Goal: Transaction & Acquisition: Obtain resource

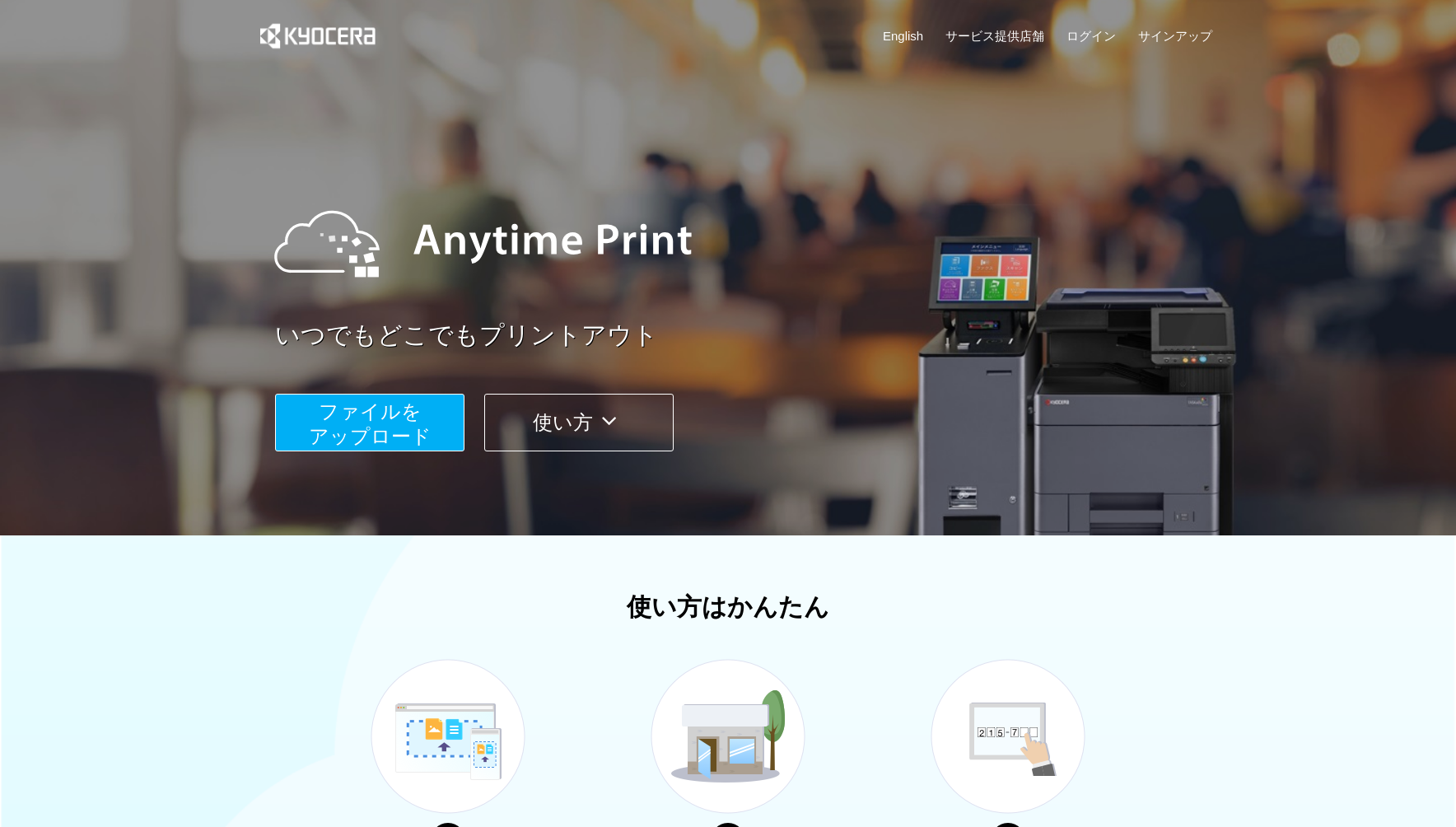
click at [436, 429] on button "ファイルを ​​アップロード" at bounding box center [370, 423] width 189 height 58
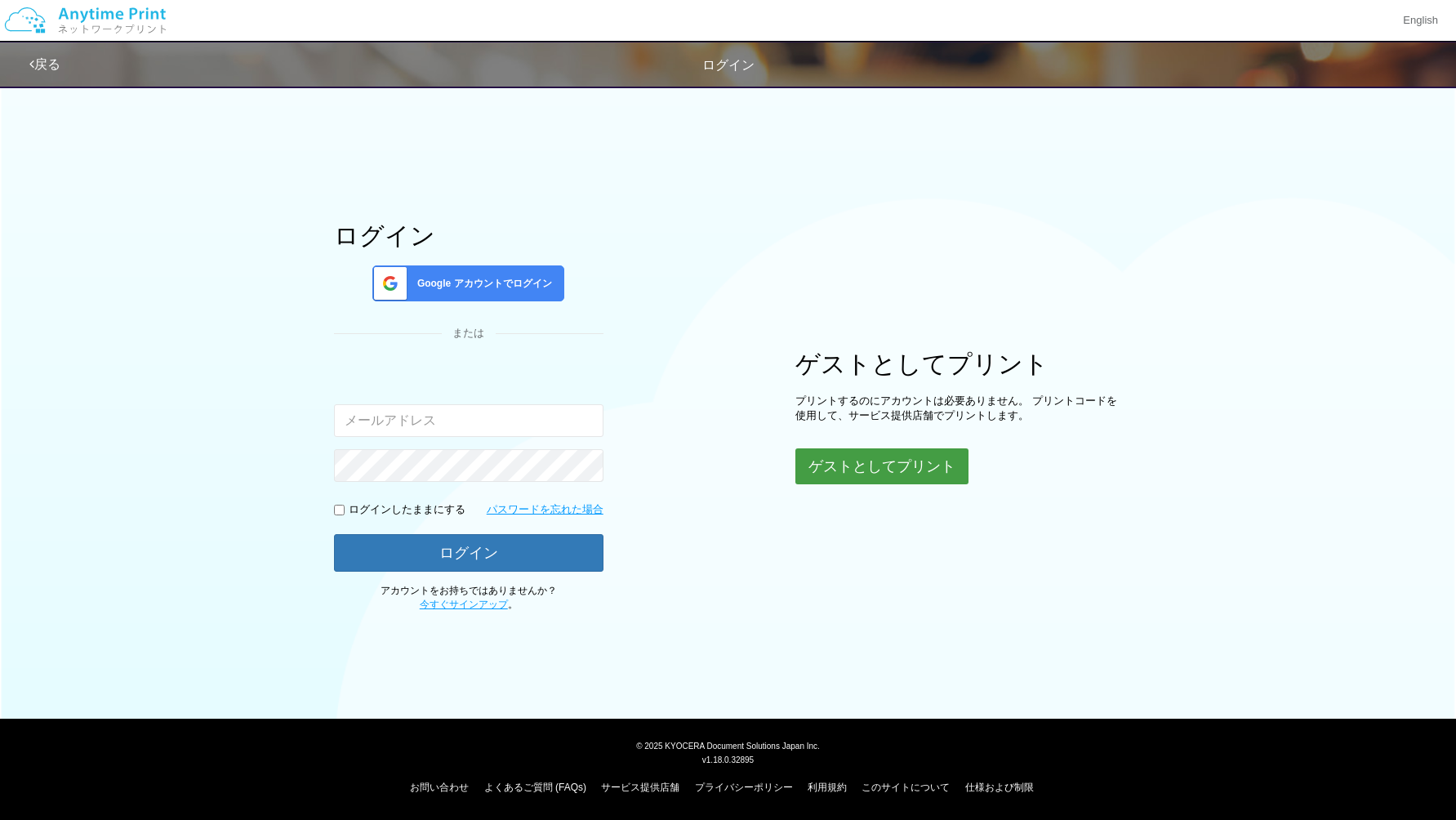
click at [818, 464] on button "ゲストとしてプリント" at bounding box center [882, 466] width 174 height 36
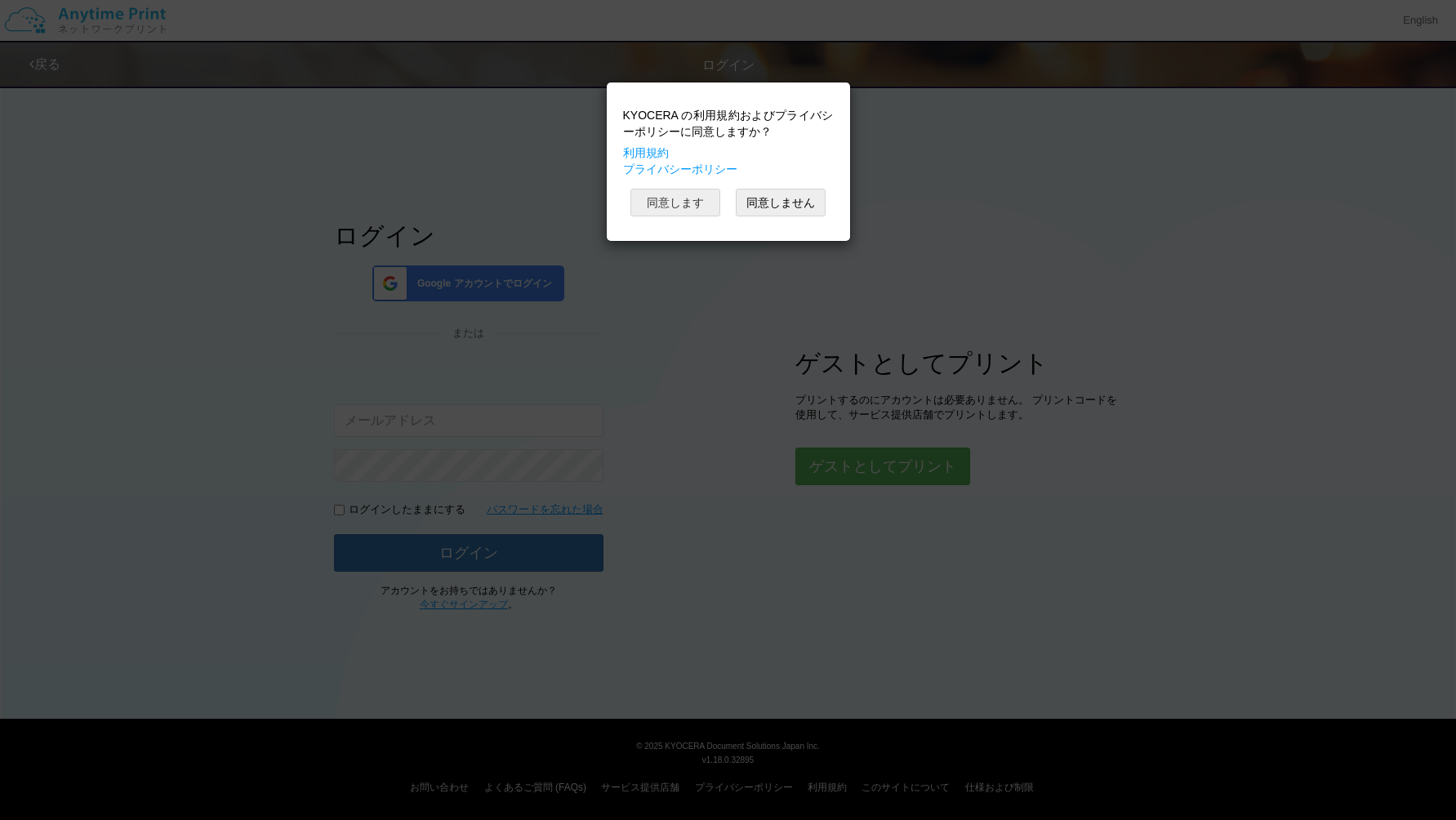
click at [631, 189] on button "同意します" at bounding box center [676, 202] width 90 height 28
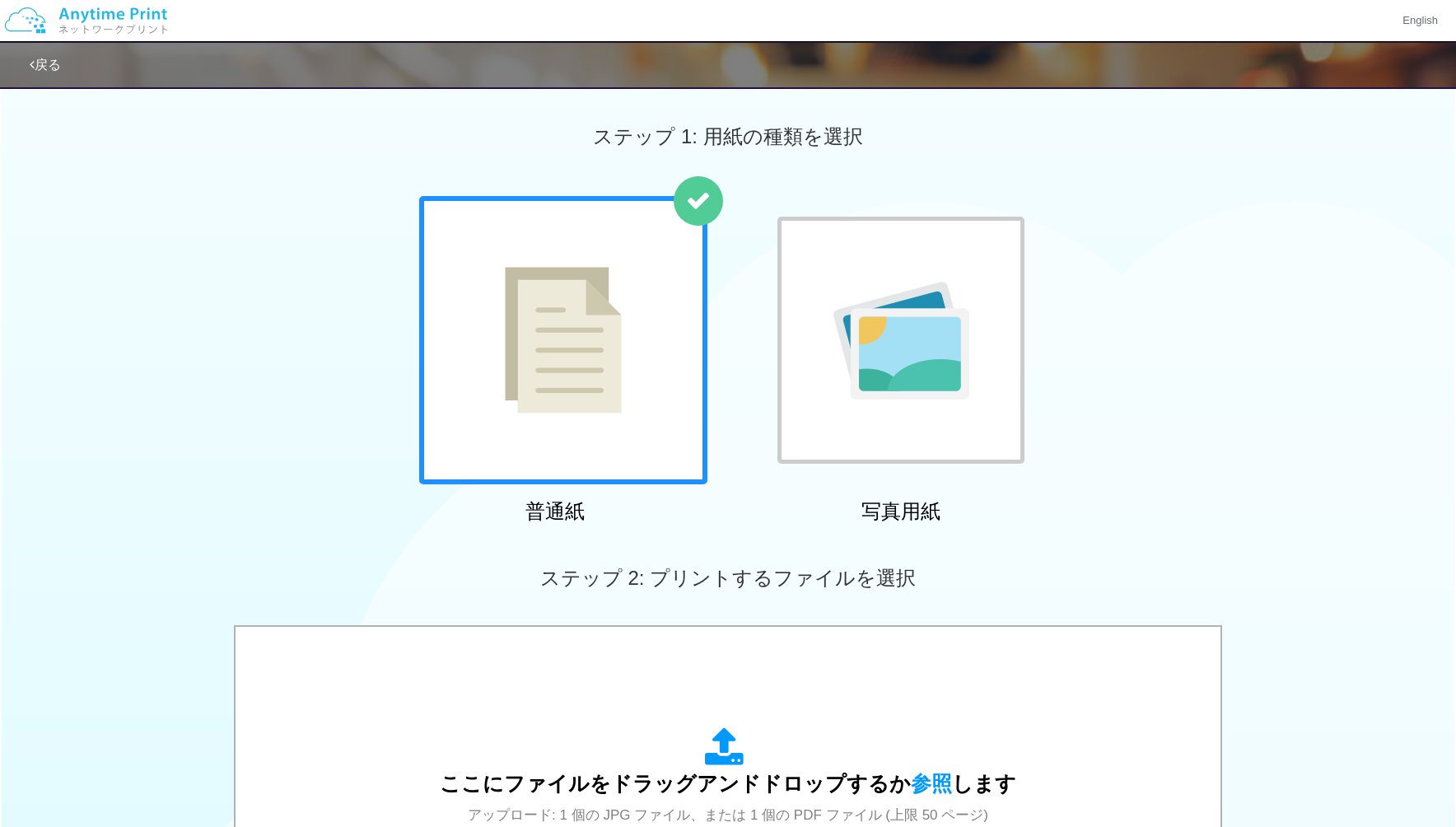
click at [531, 324] on img at bounding box center [563, 340] width 117 height 147
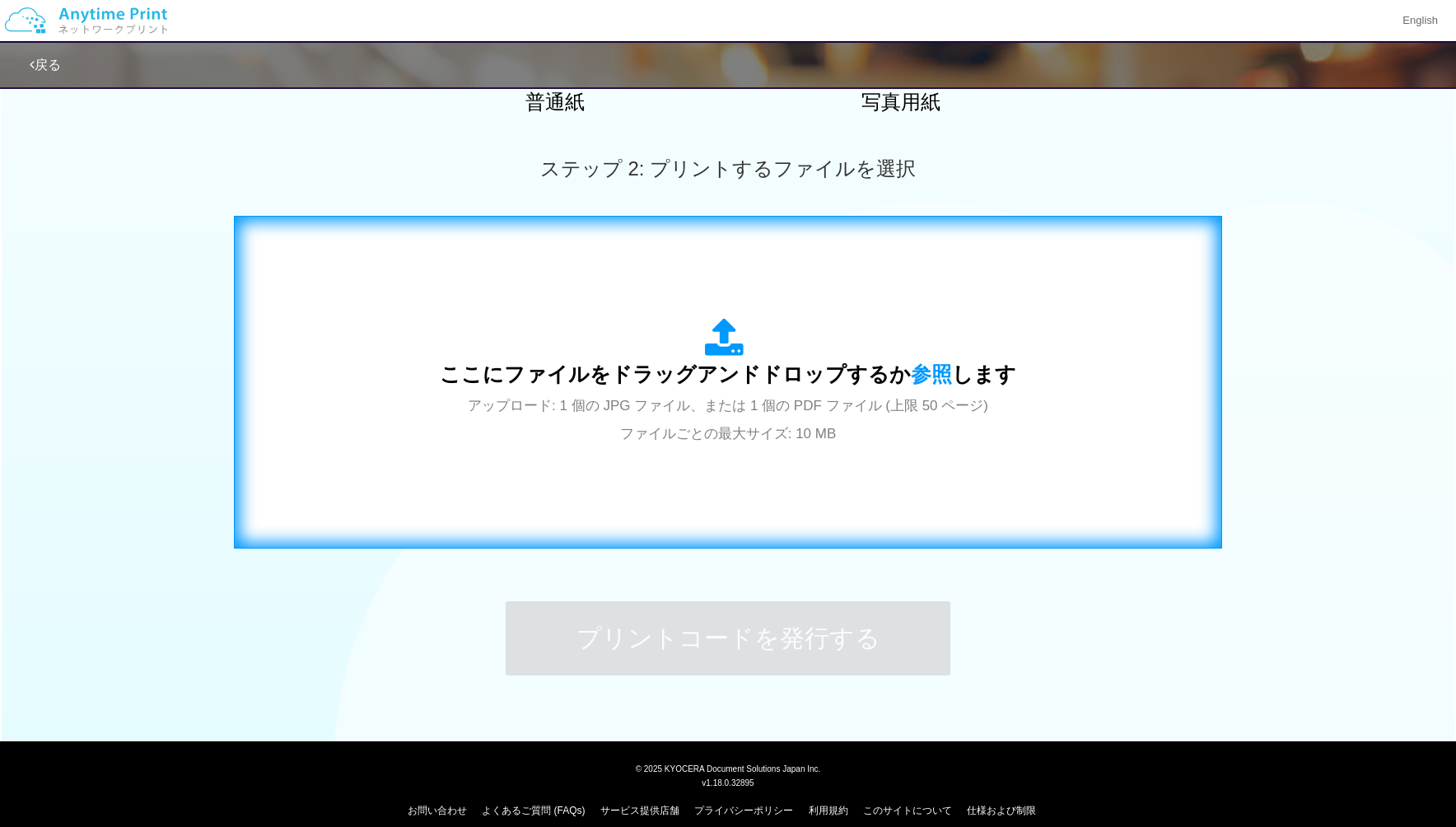
scroll to position [412, 0]
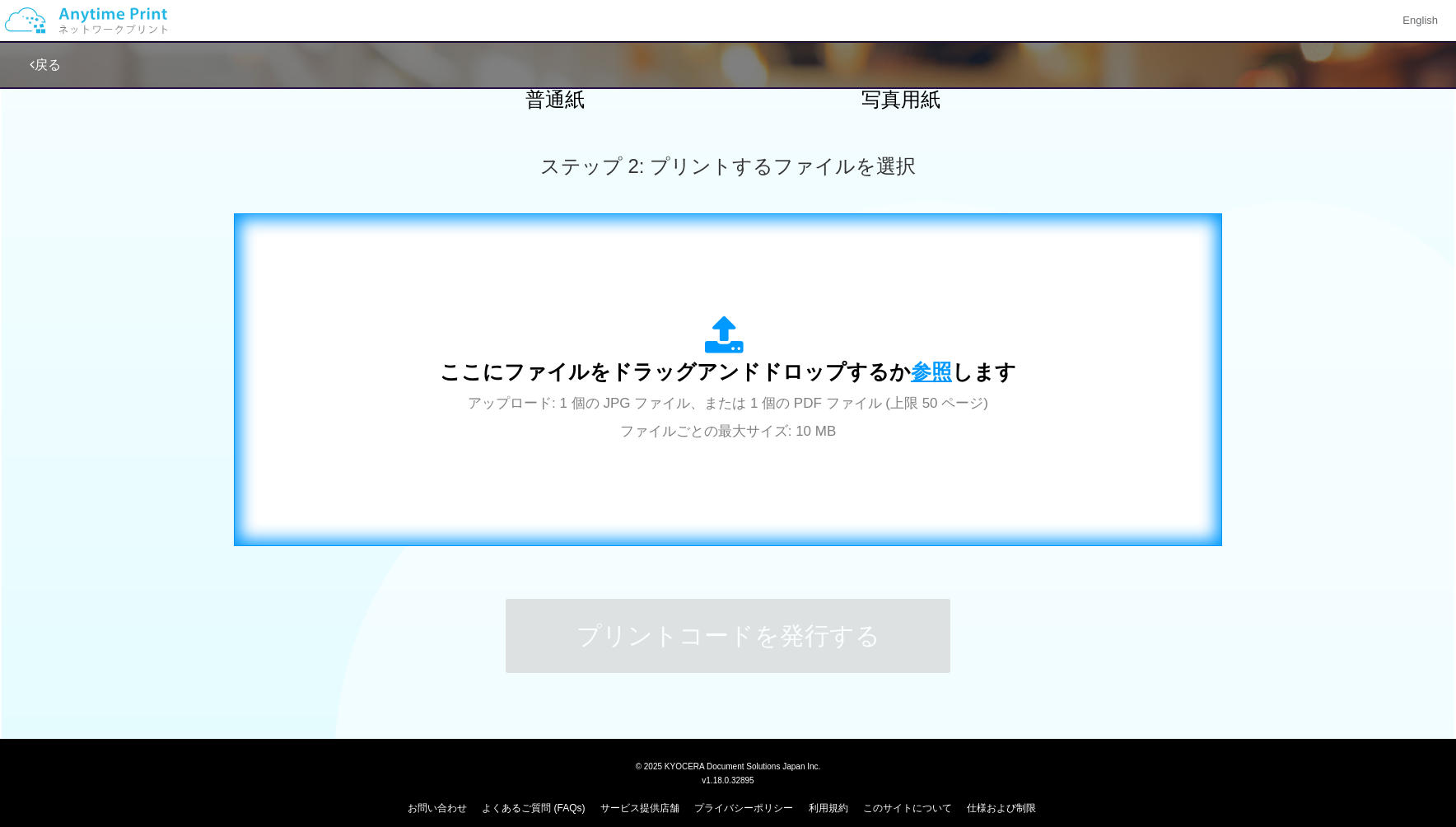
click at [916, 361] on span "参照" at bounding box center [932, 371] width 41 height 23
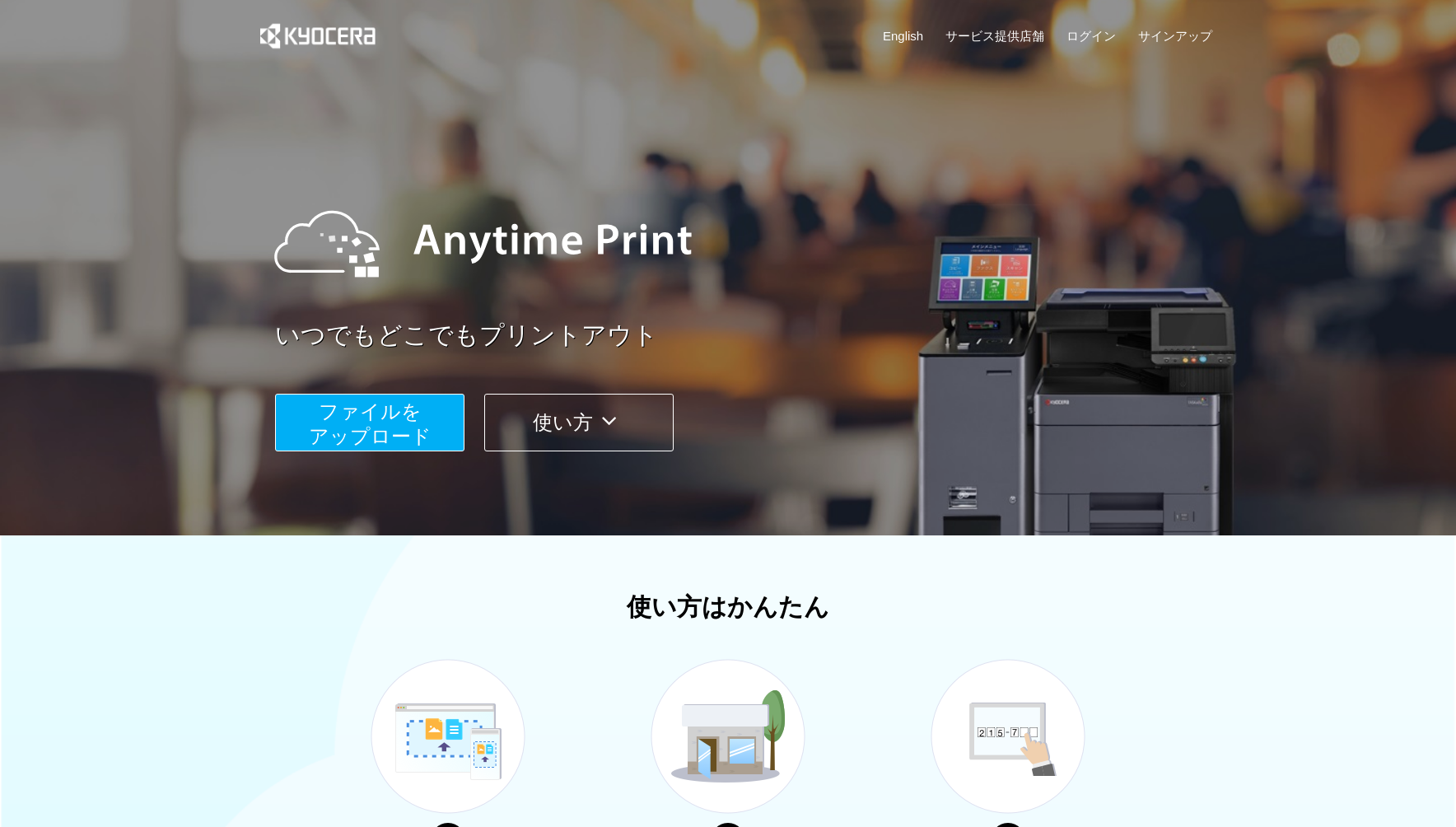
click at [610, 422] on icon at bounding box center [609, 421] width 32 height 24
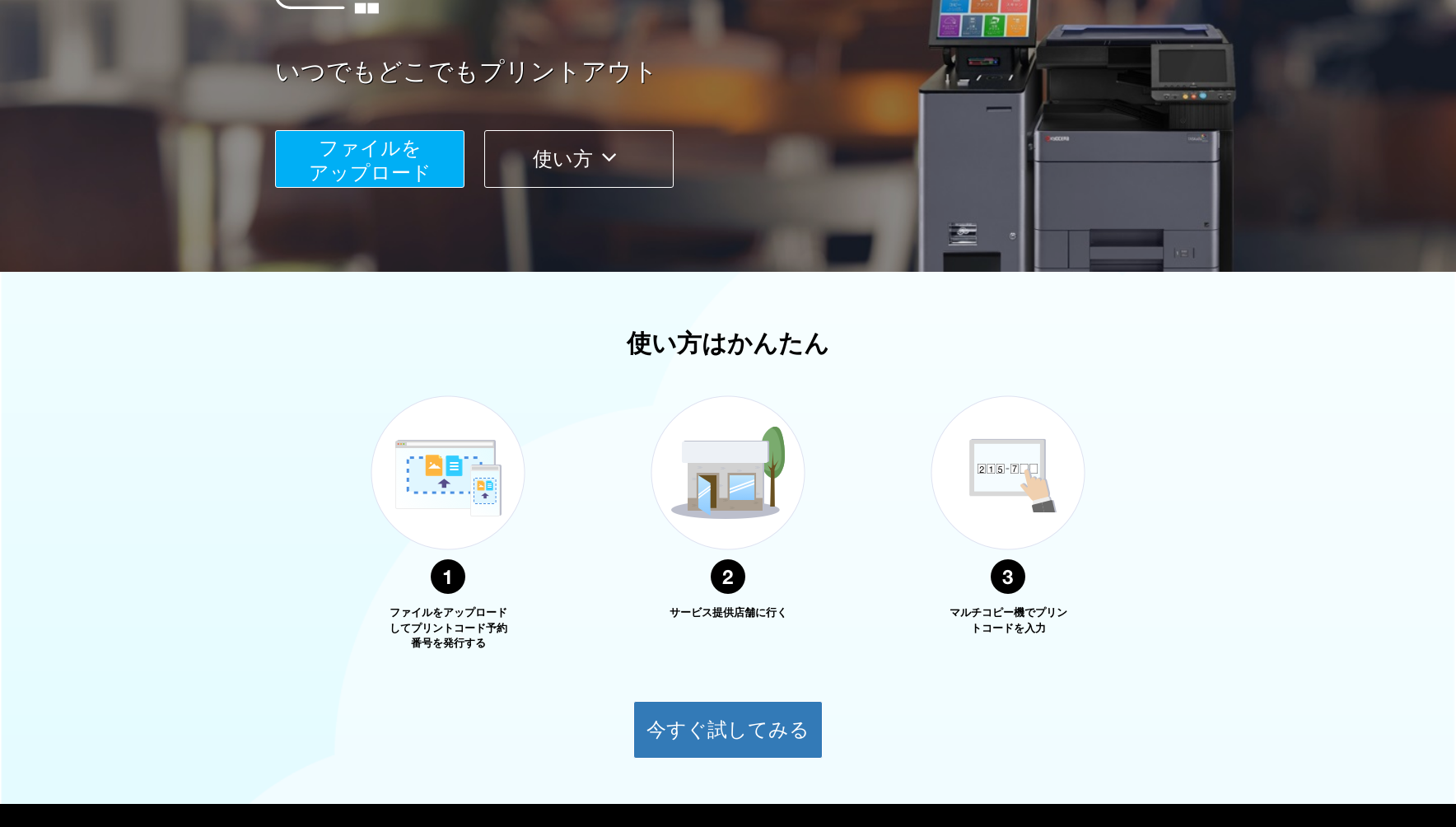
scroll to position [343, 0]
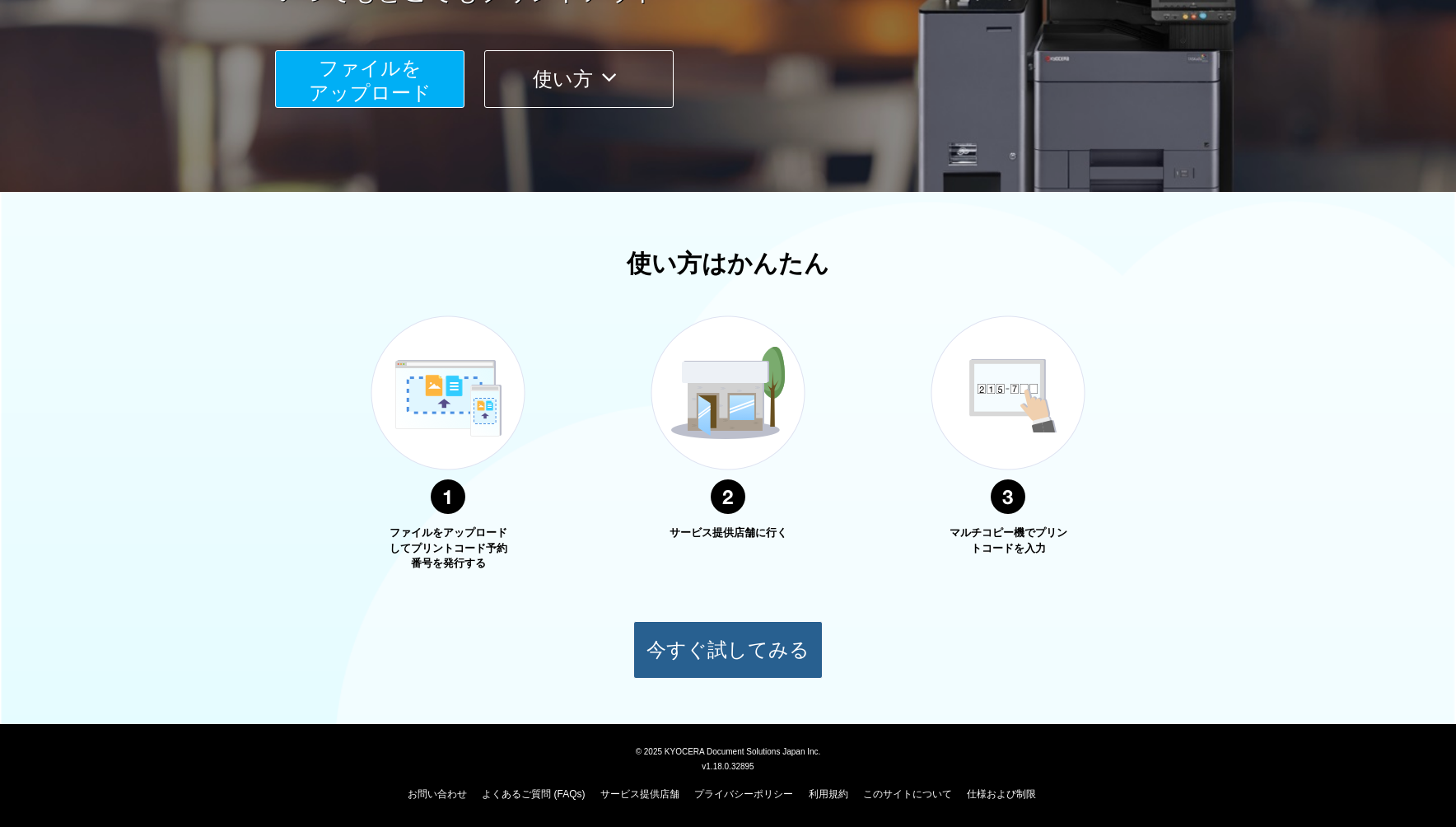
click at [784, 648] on button "今すぐ試してみる" at bounding box center [728, 650] width 189 height 58
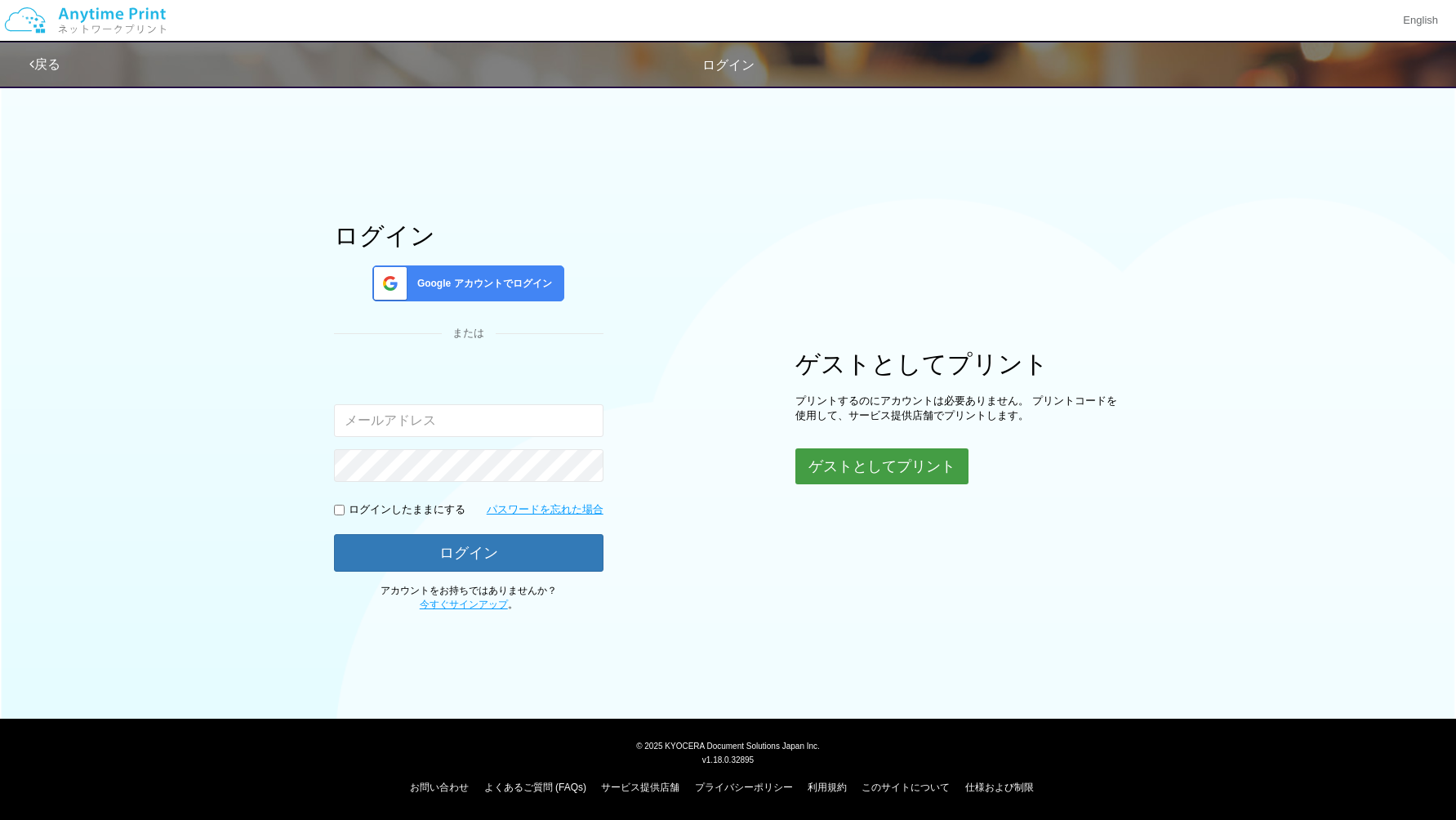
click at [926, 461] on button "ゲストとしてプリント" at bounding box center [882, 466] width 174 height 36
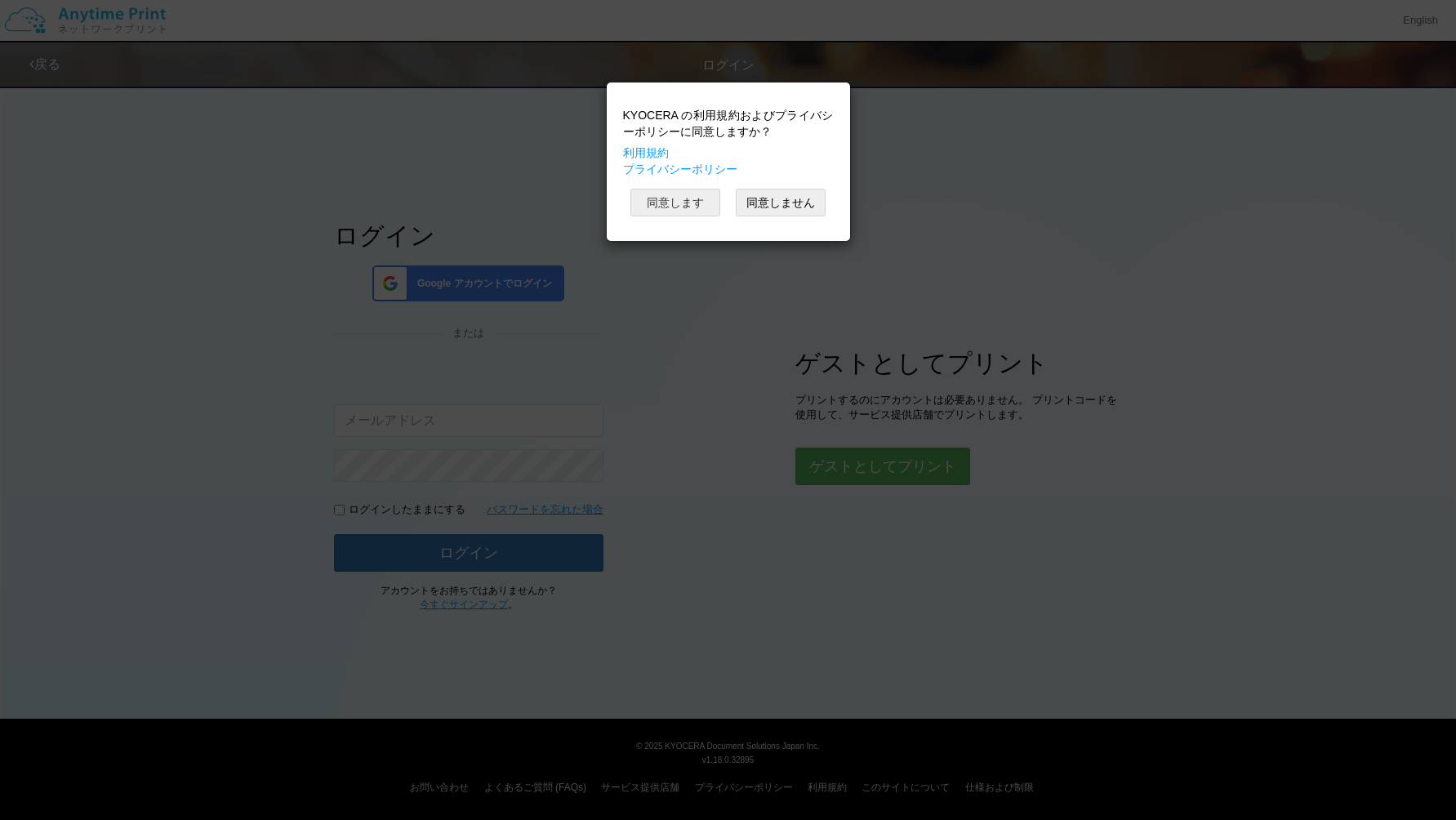
click at [691, 203] on button "同意します" at bounding box center [676, 202] width 90 height 28
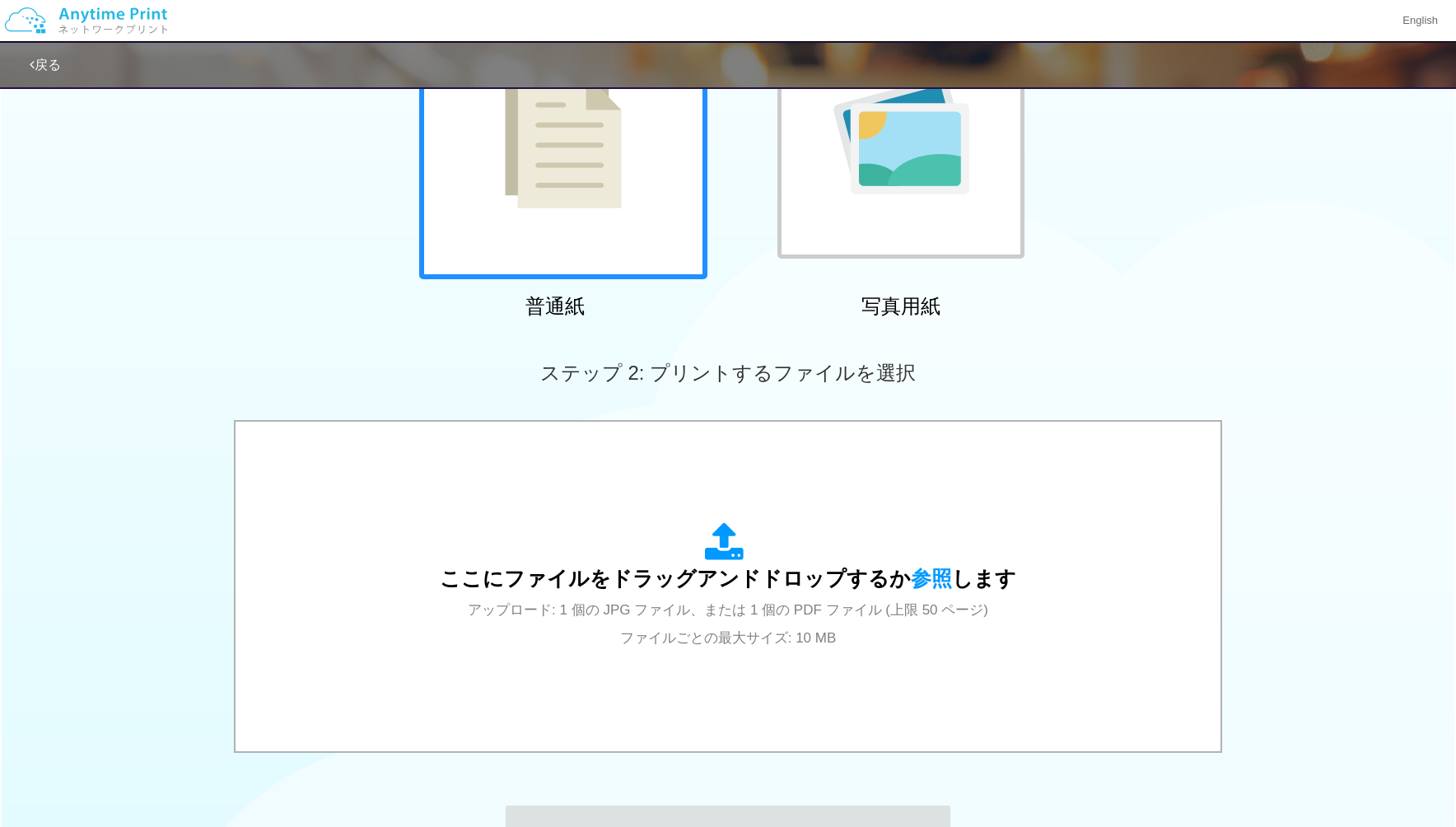
scroll to position [426, 0]
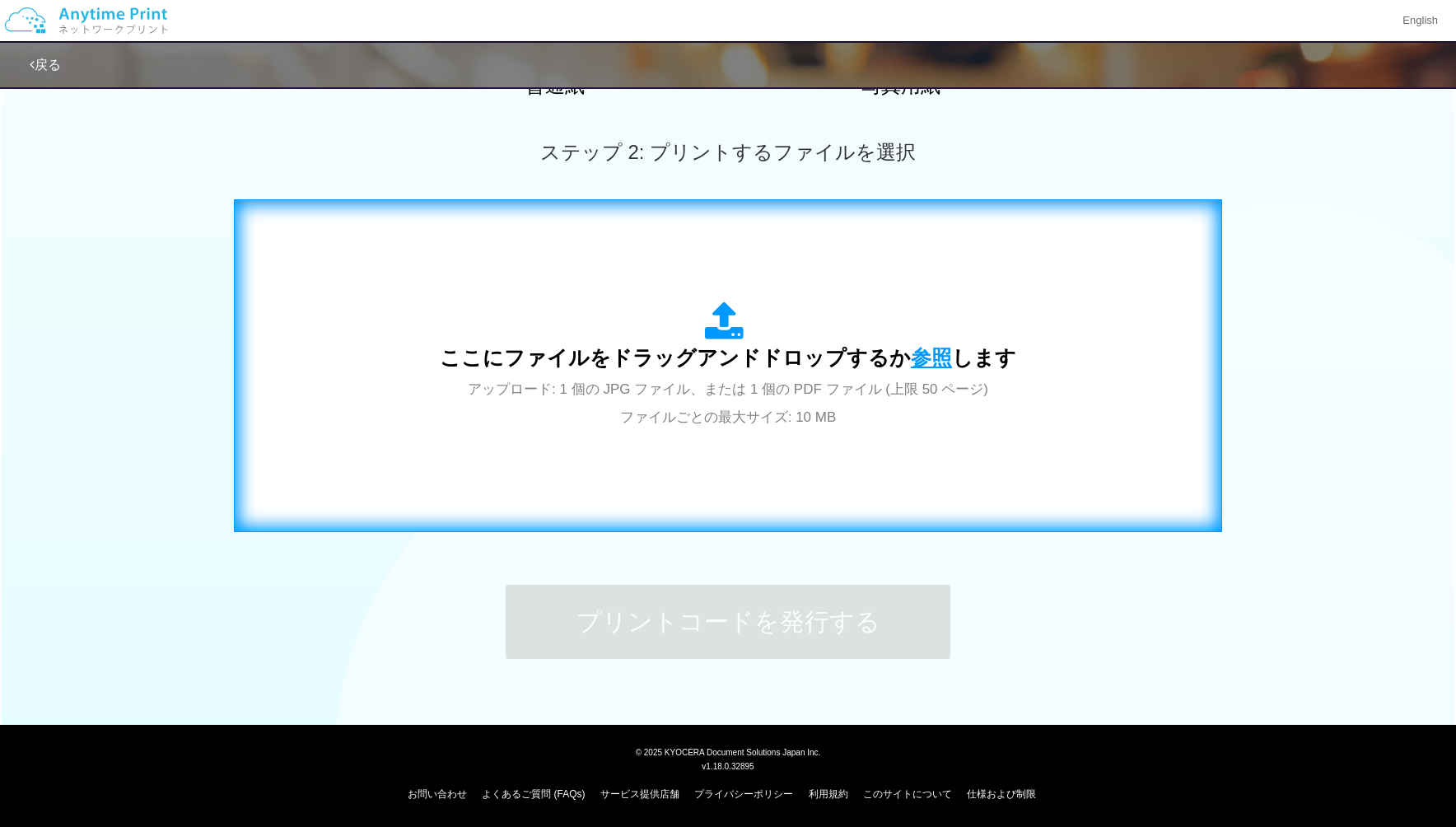
click at [925, 357] on span "参照" at bounding box center [932, 357] width 41 height 23
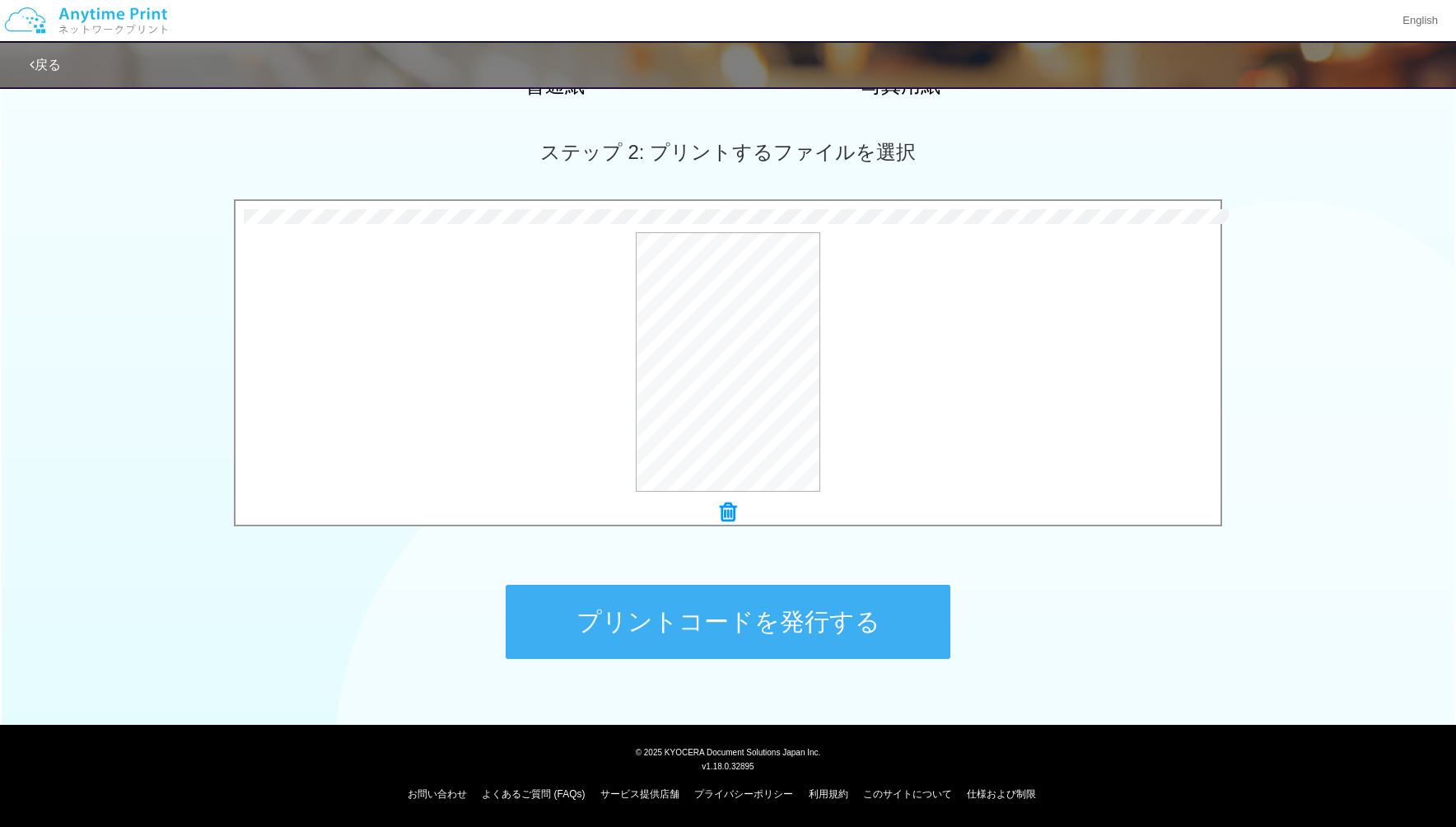
click at [733, 517] on icon at bounding box center [728, 512] width 17 height 22
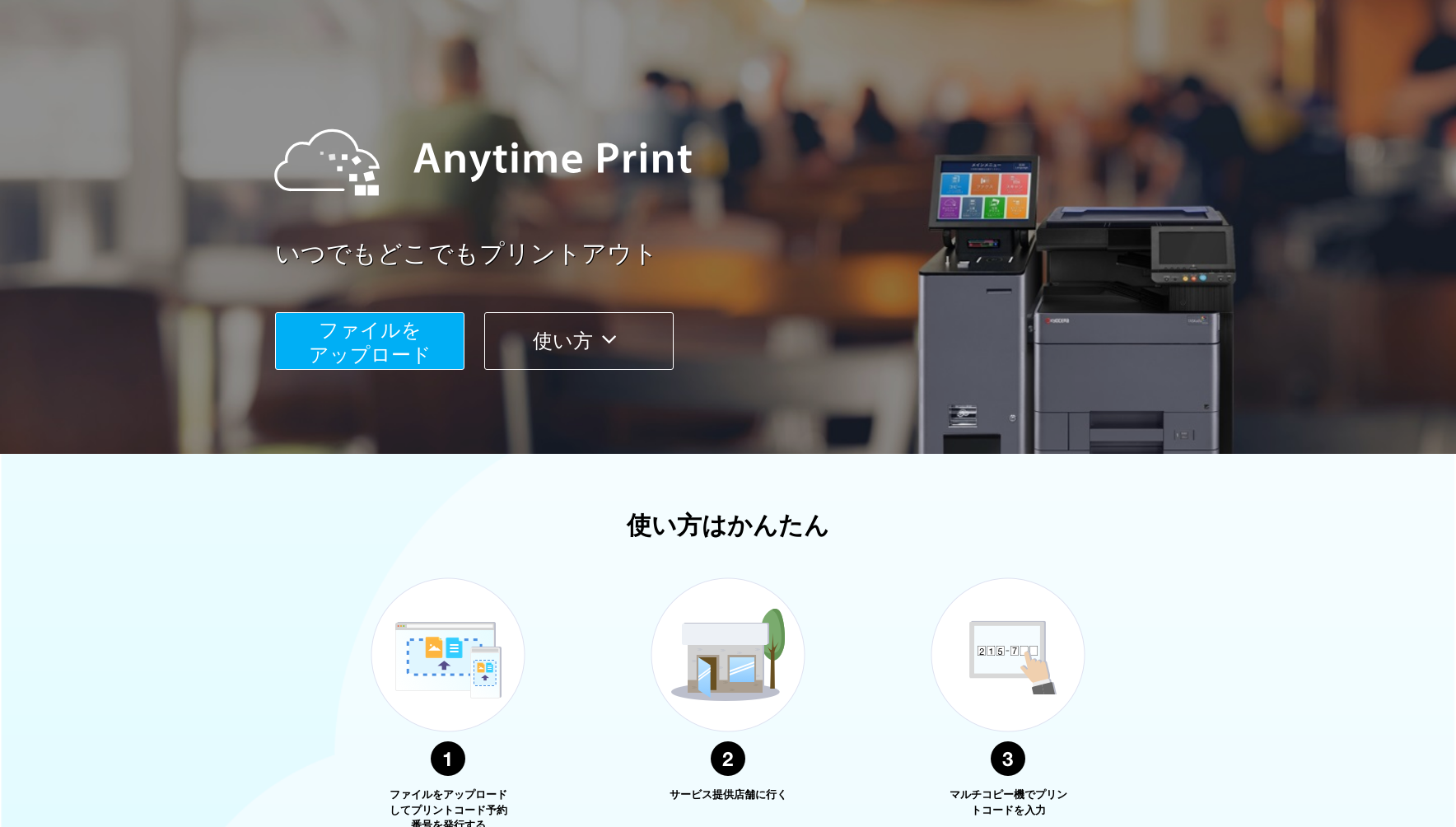
scroll to position [82, 0]
click at [302, 325] on button "ファイルを ​​アップロード" at bounding box center [370, 341] width 189 height 58
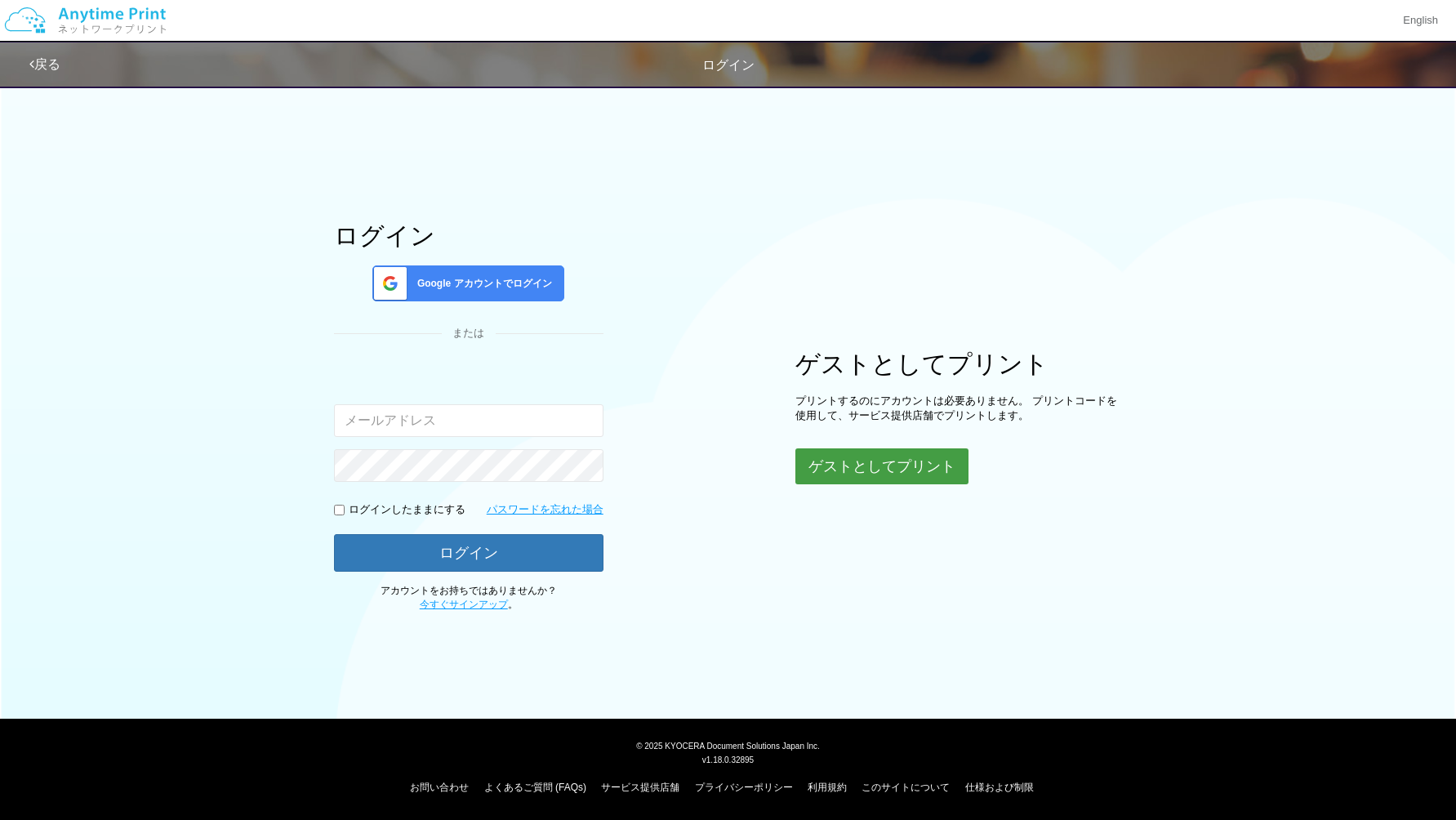
click at [846, 474] on button "ゲストとしてプリント" at bounding box center [882, 466] width 174 height 36
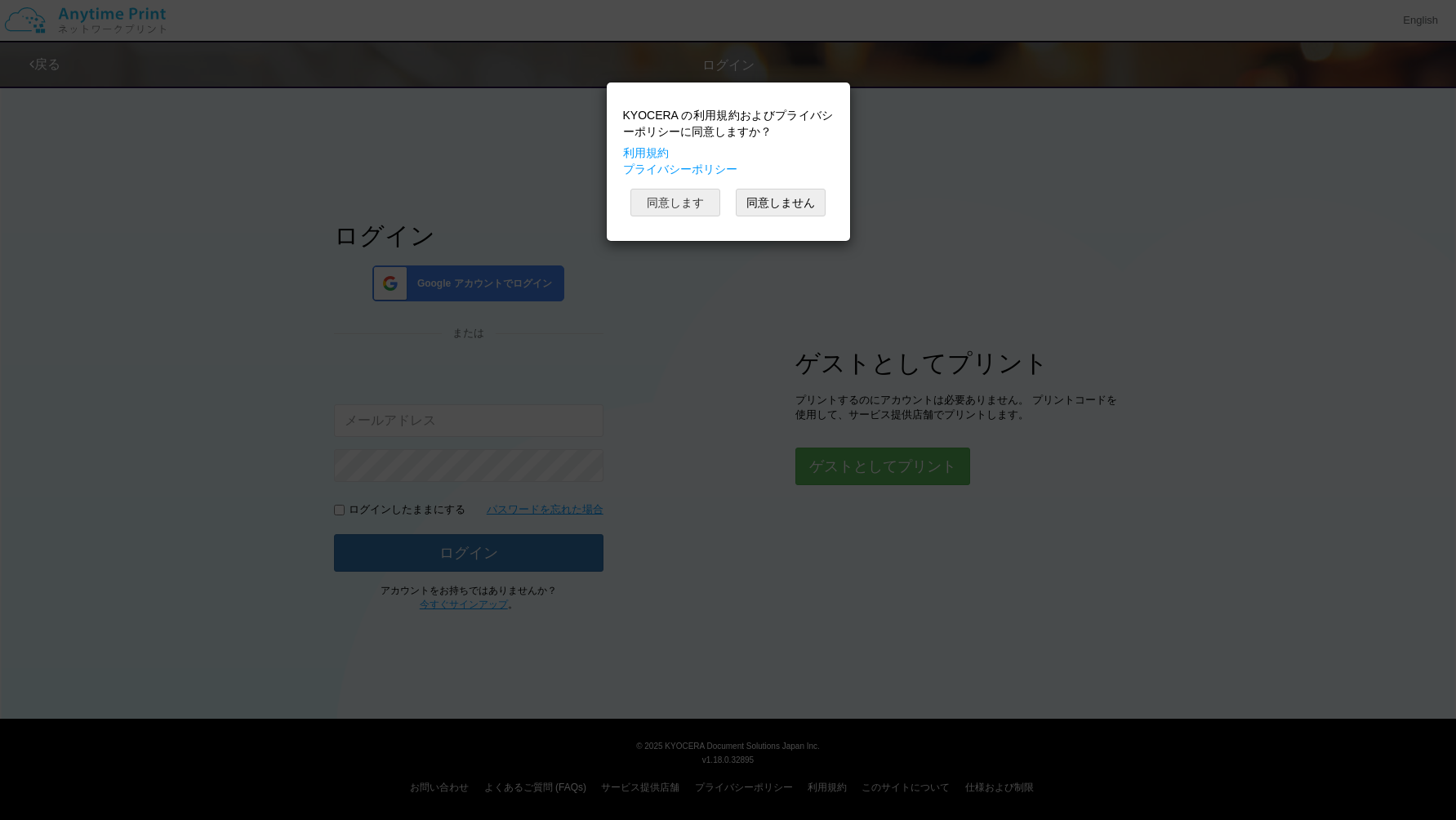
click at [683, 207] on button "同意します" at bounding box center [676, 202] width 90 height 28
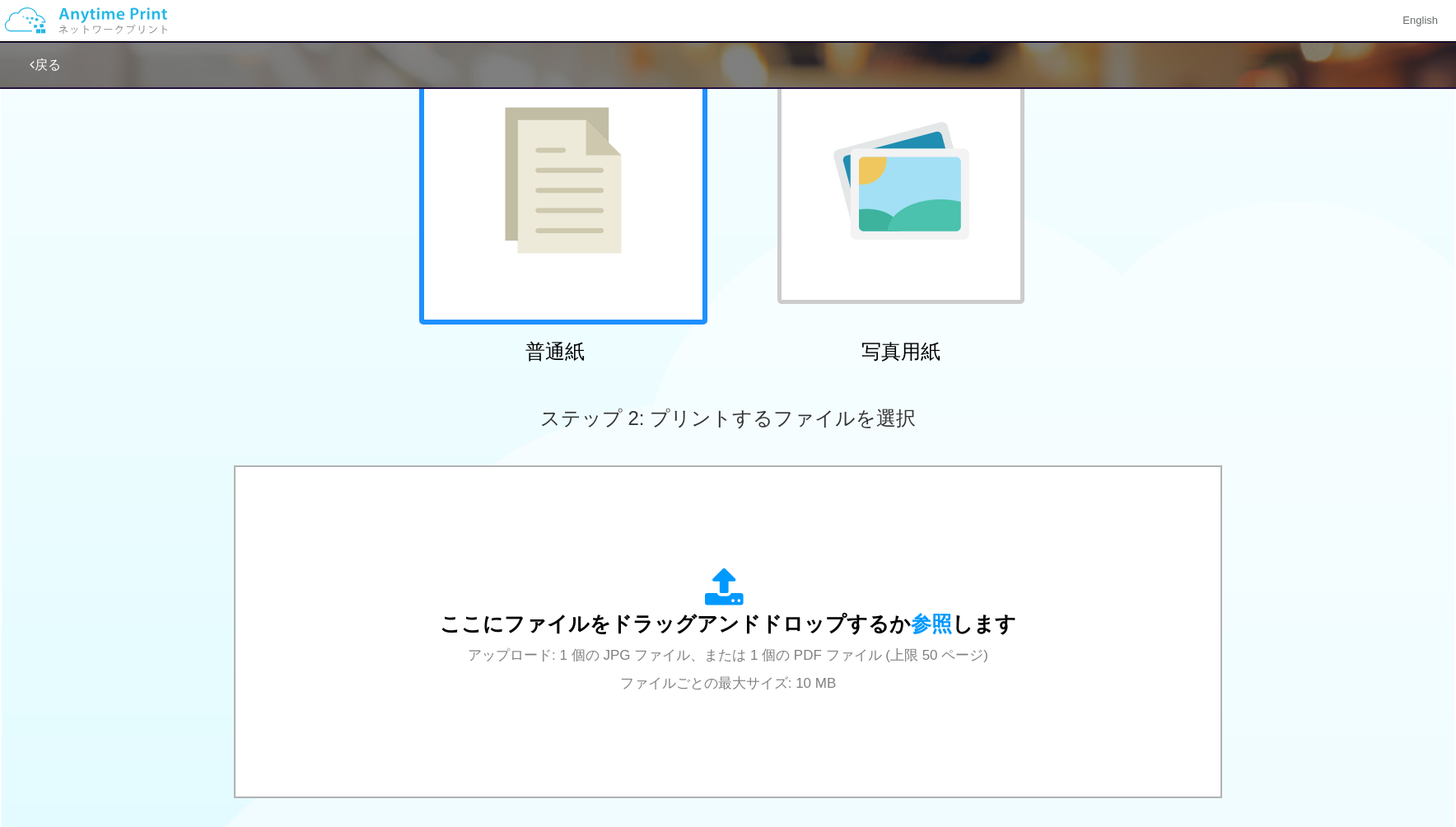
scroll to position [426, 0]
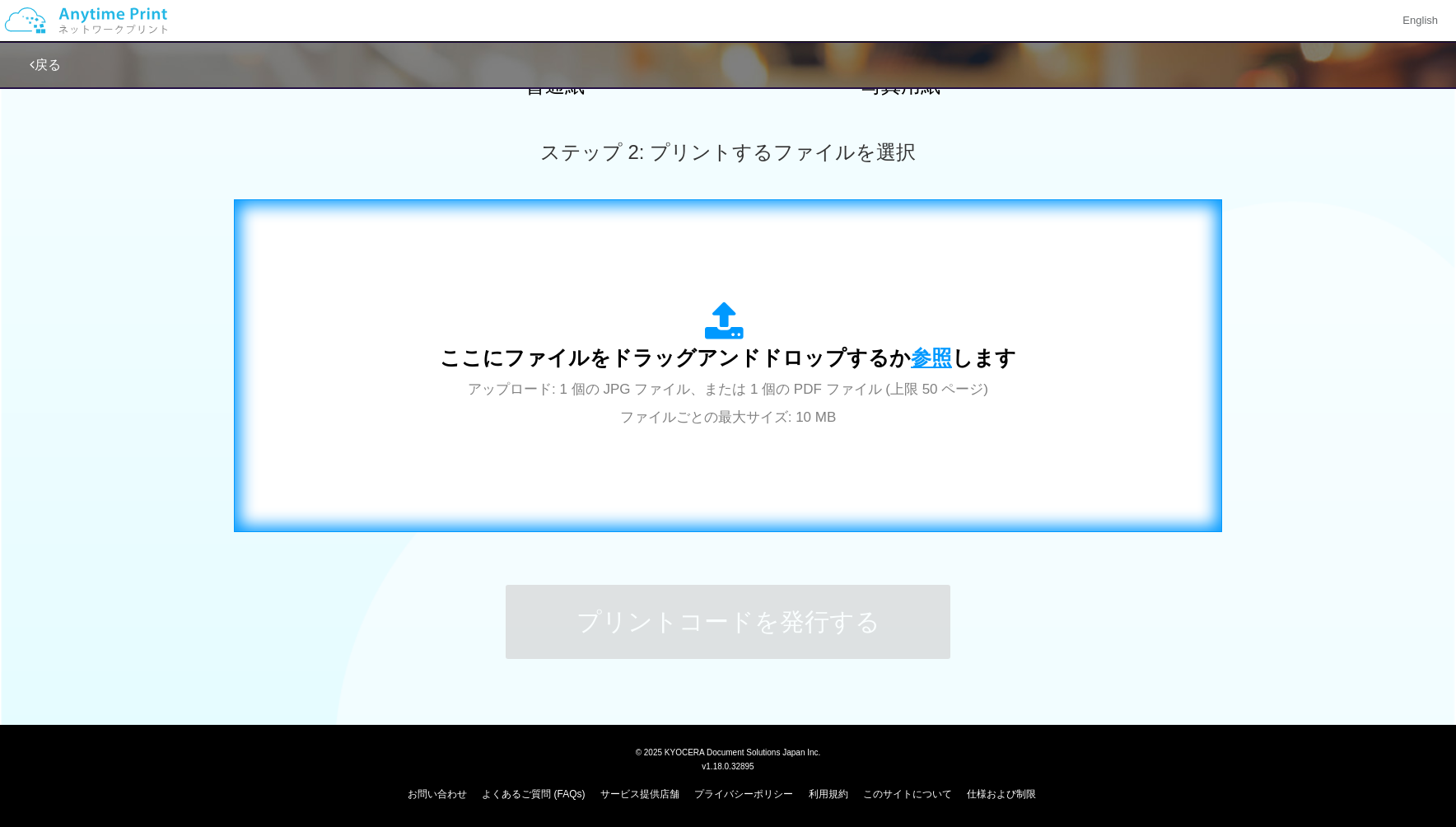
click at [939, 353] on span "参照" at bounding box center [932, 357] width 41 height 23
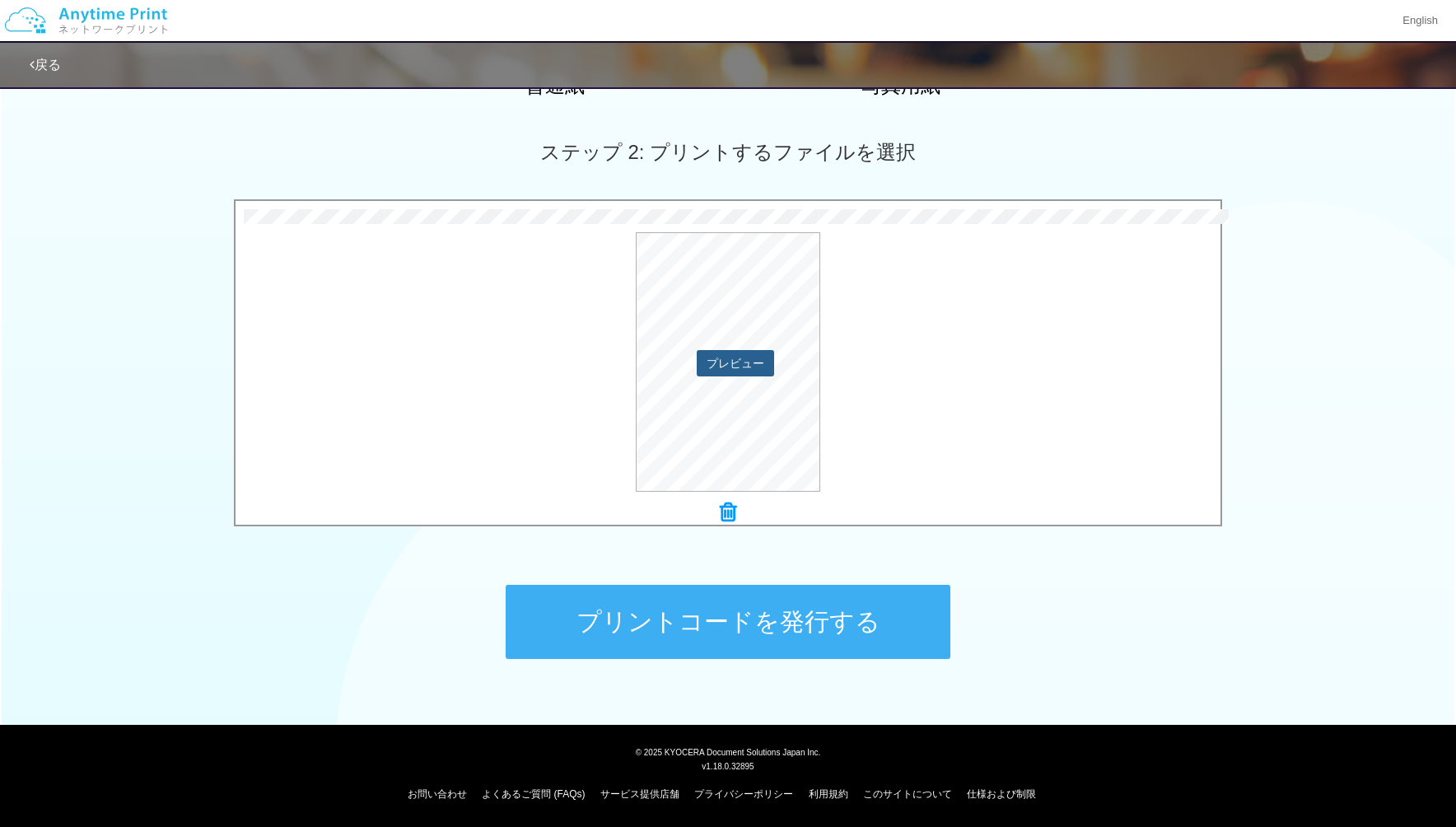
click at [730, 365] on button "プレビュー" at bounding box center [735, 363] width 78 height 26
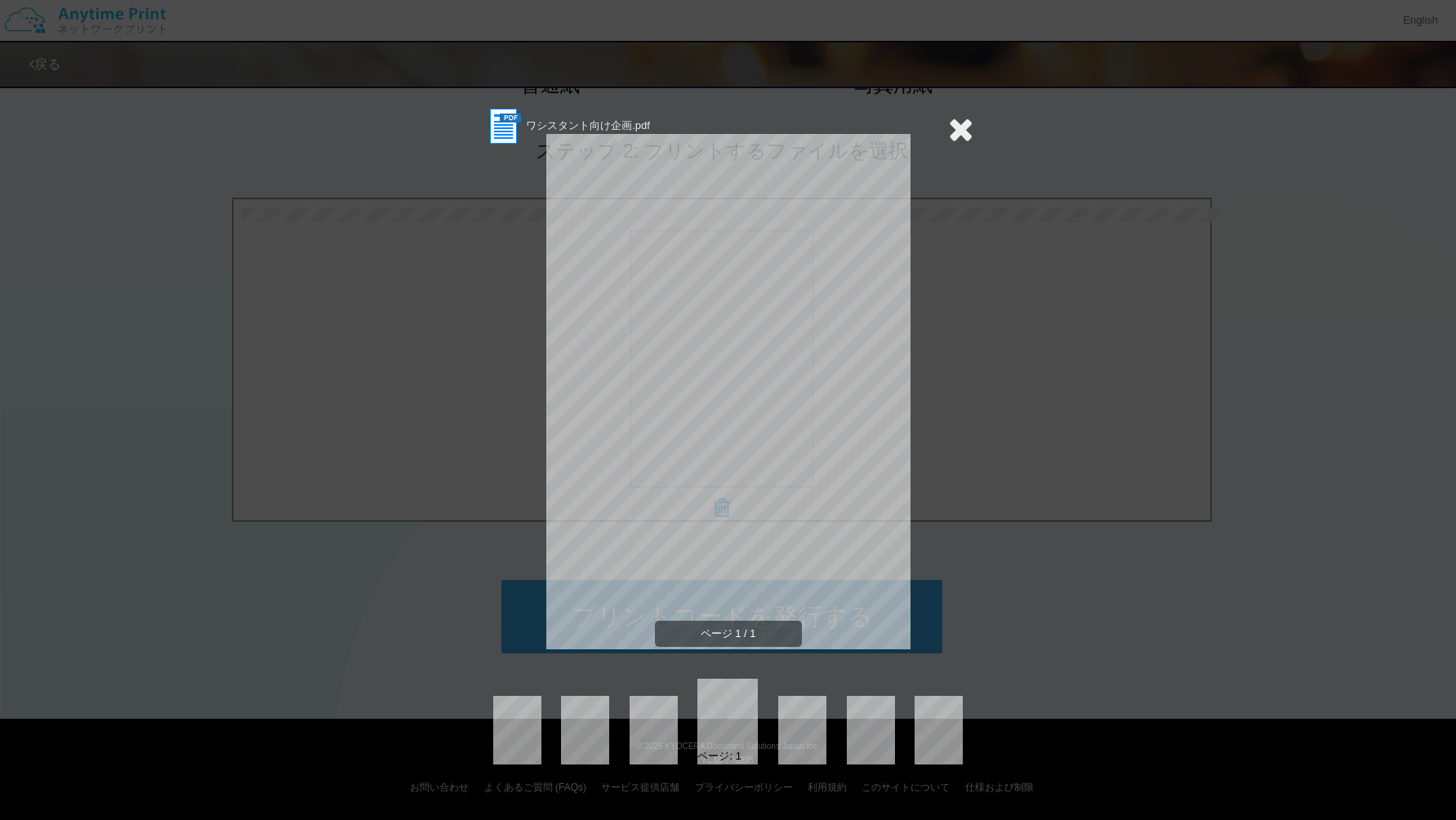
click at [957, 123] on icon at bounding box center [960, 128] width 25 height 32
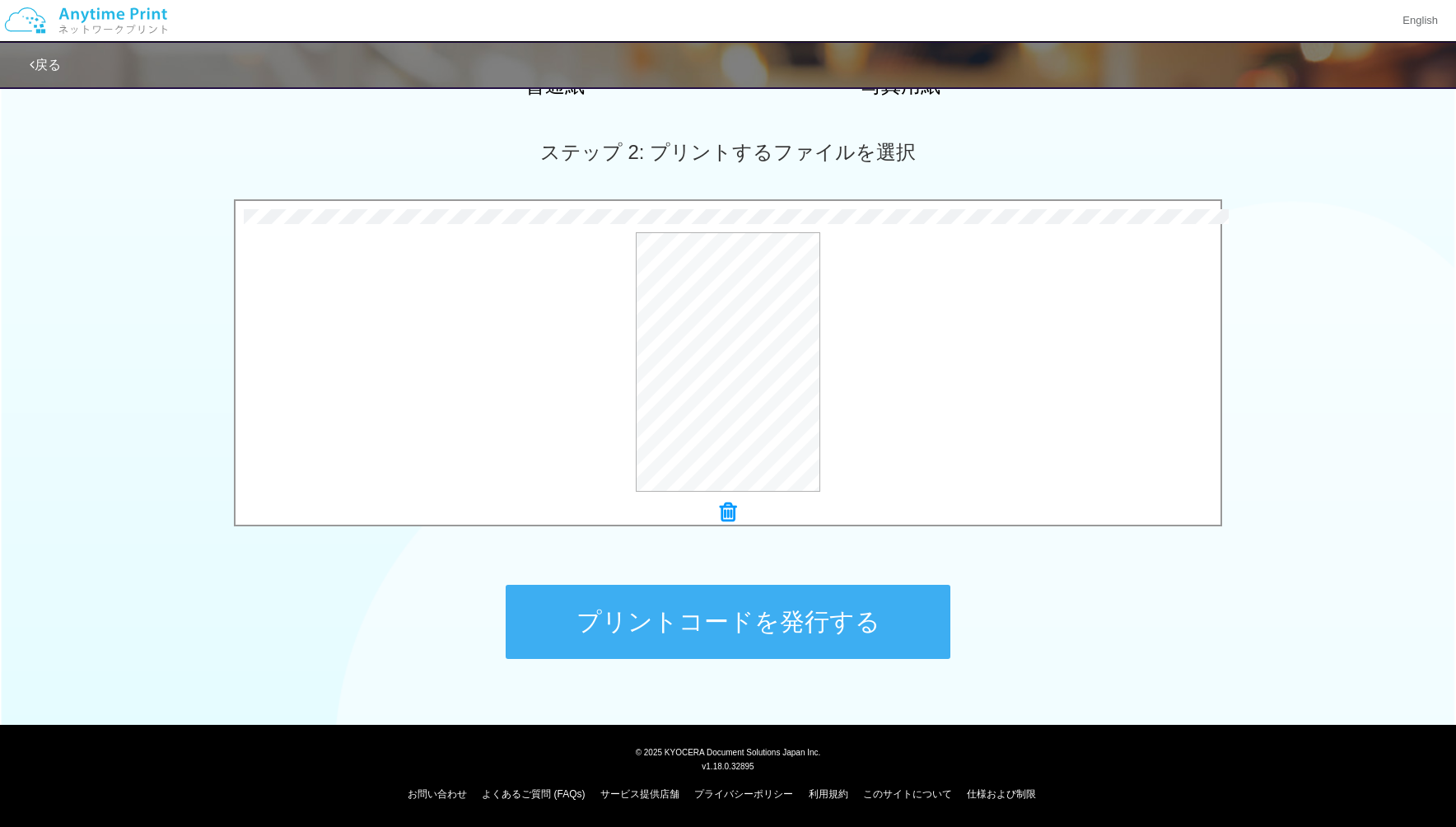
click at [810, 614] on button "プリントコードを発行する" at bounding box center [727, 621] width 444 height 74
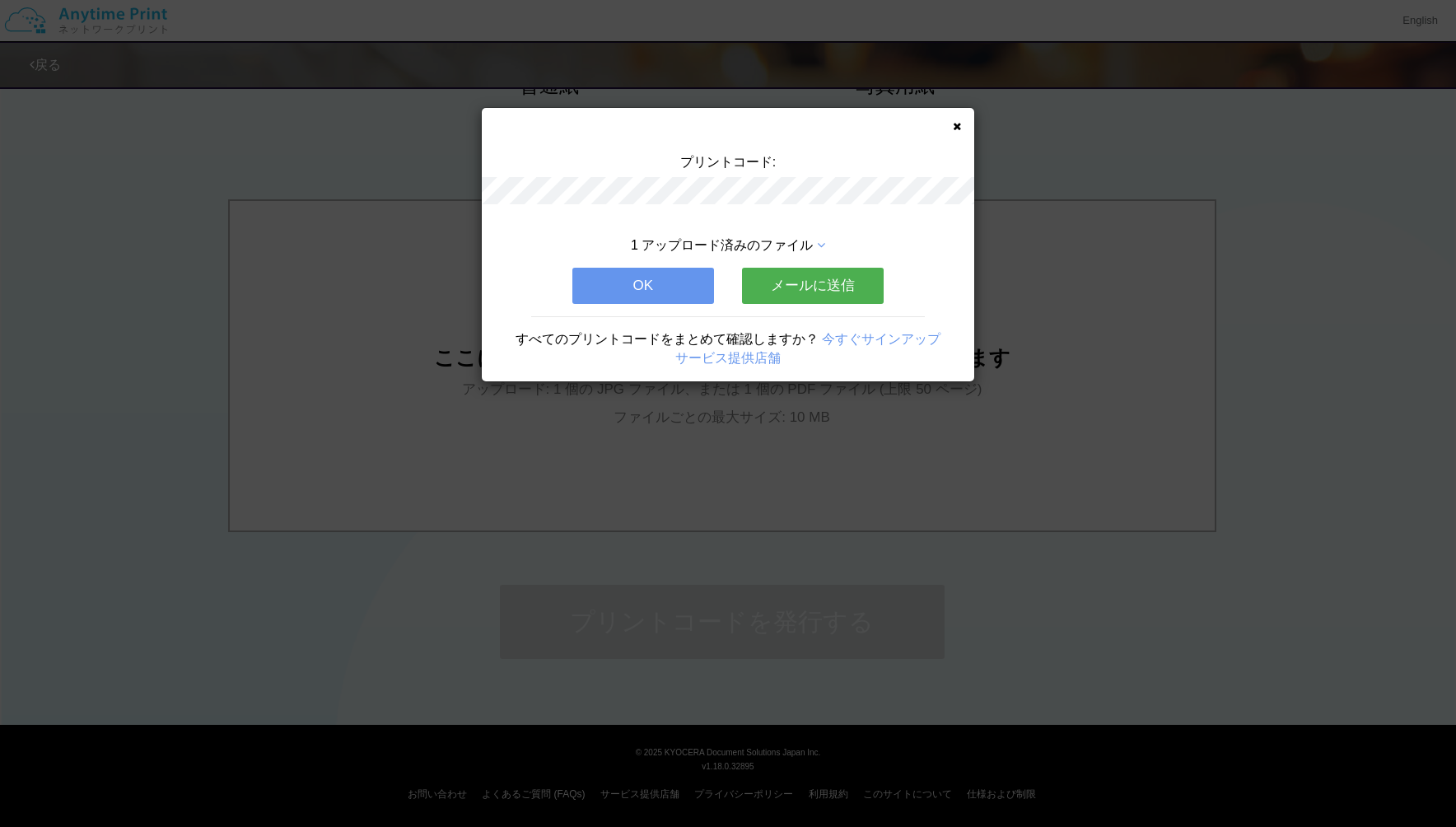
scroll to position [0, 0]
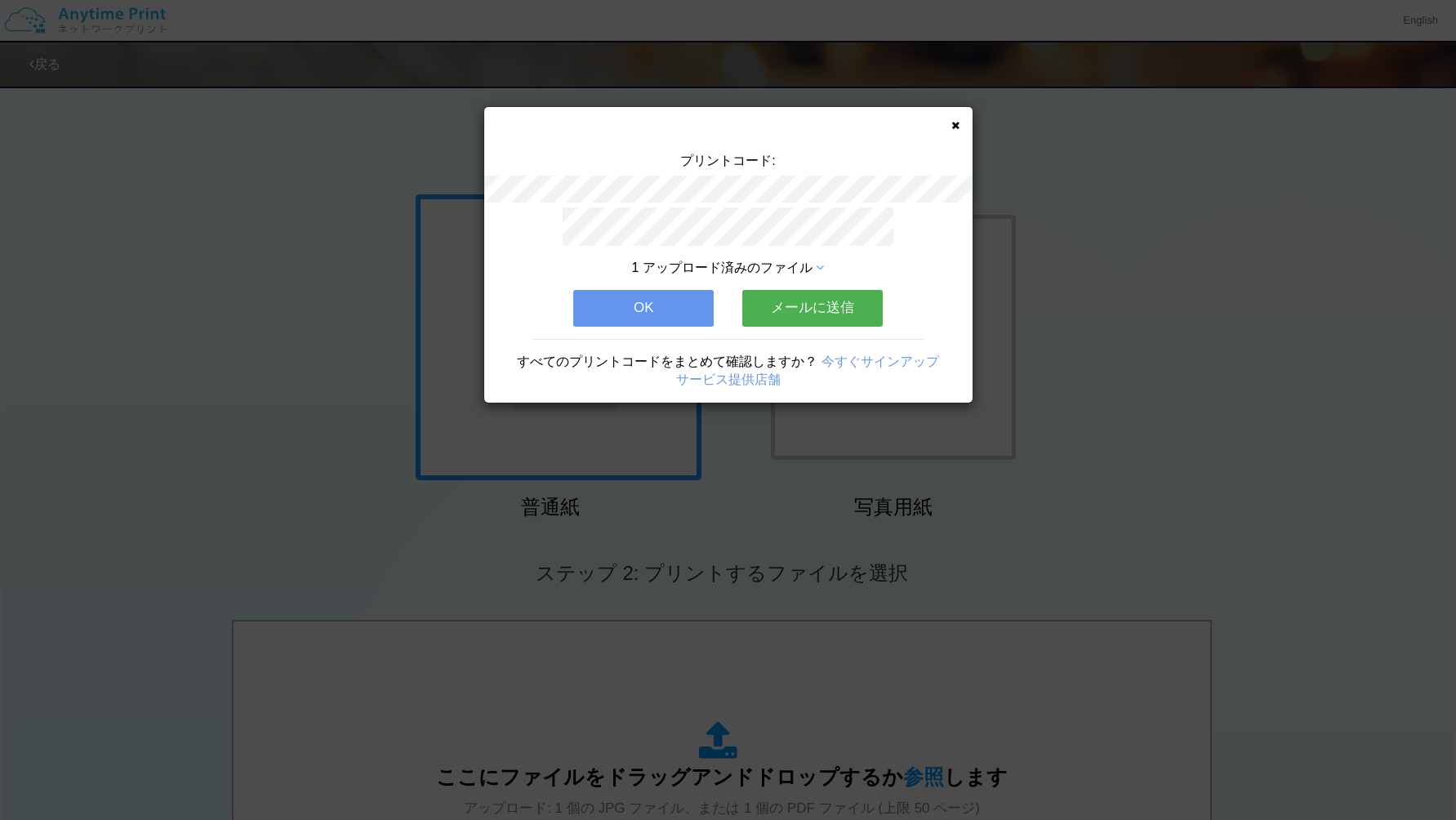
click at [638, 291] on button "OK" at bounding box center [643, 307] width 140 height 36
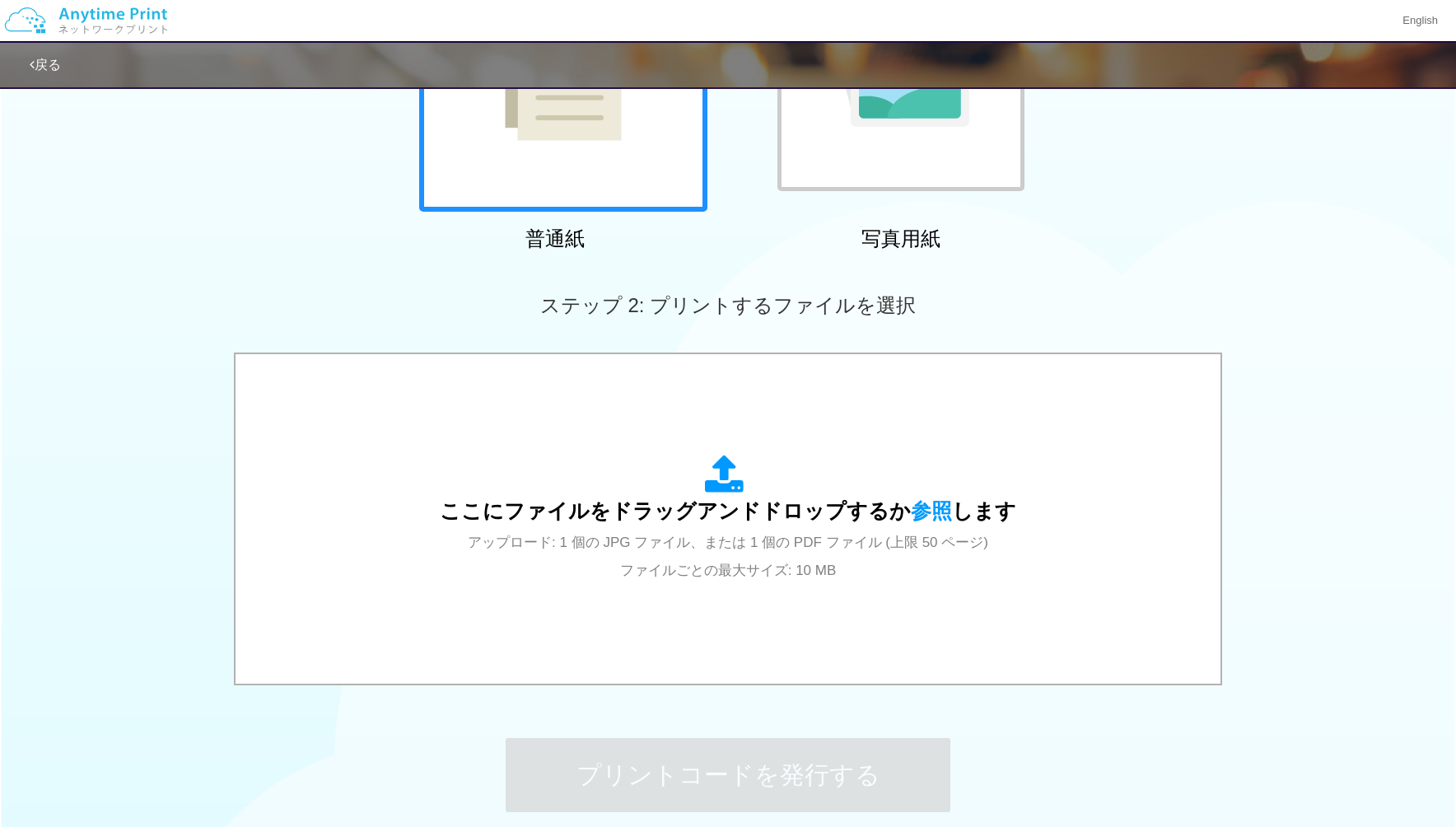
scroll to position [426, 0]
